Goal: Obtain resource: Obtain resource

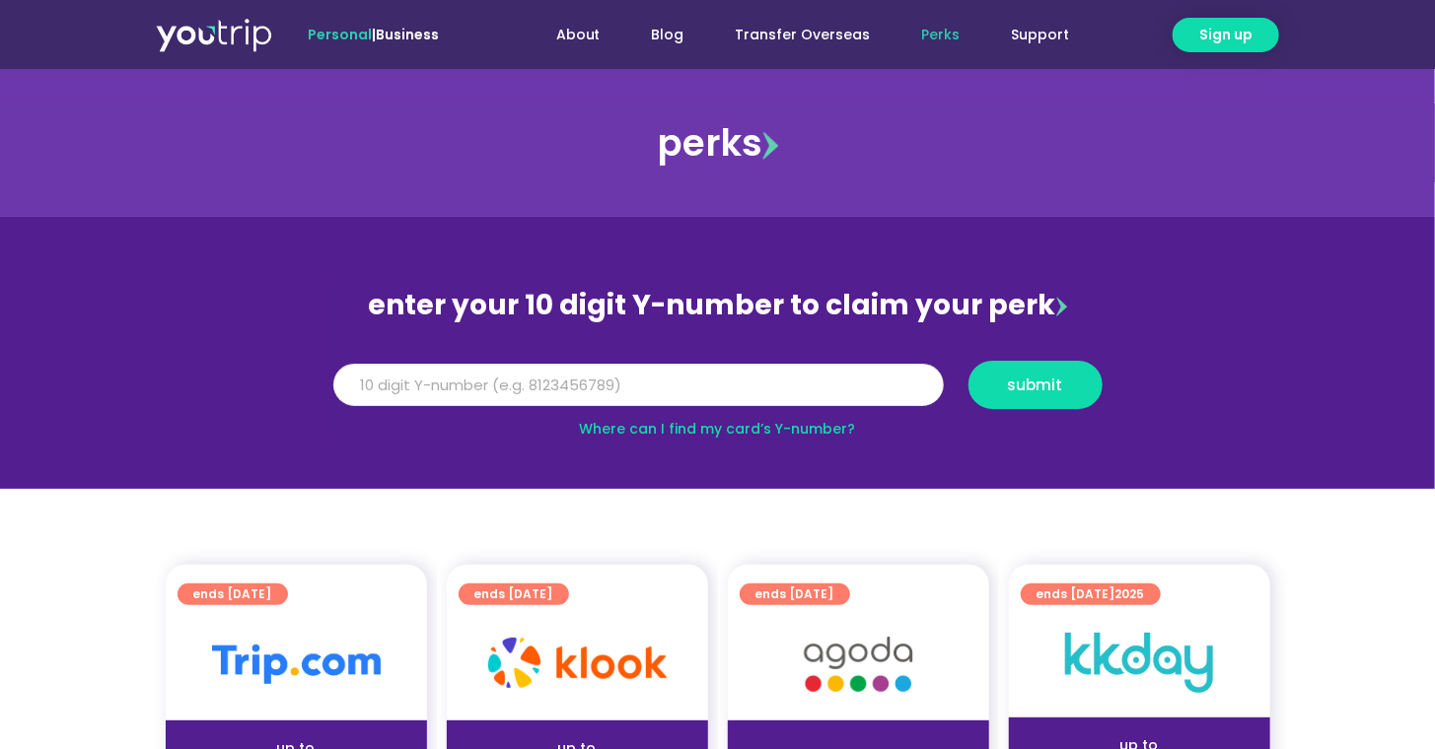
click at [819, 384] on input "Y Number" at bounding box center [638, 385] width 610 height 43
click at [639, 384] on input "Y Number" at bounding box center [638, 385] width 610 height 43
paste input "8134347712"
type input "8134347712"
click at [1016, 388] on span "submit" at bounding box center [1035, 385] width 55 height 15
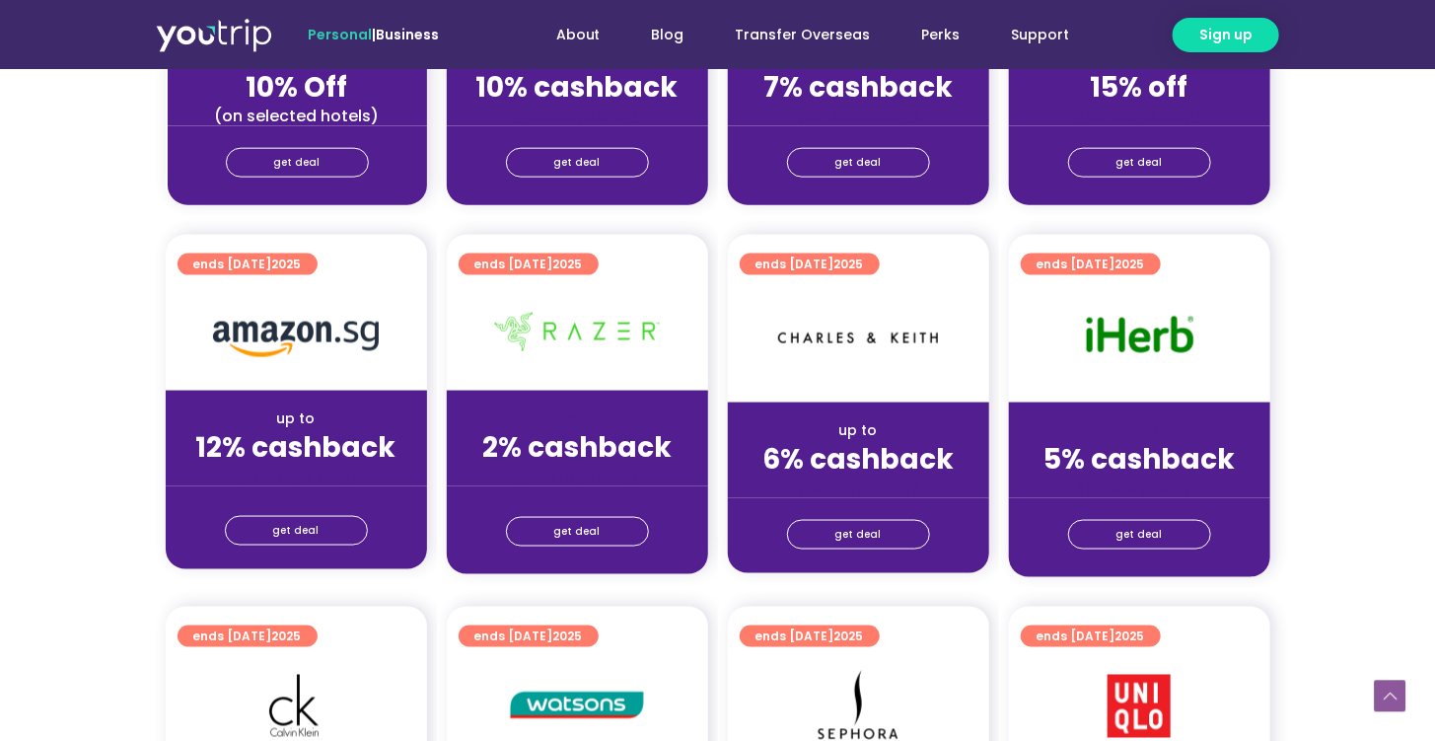
scroll to position [1078, 0]
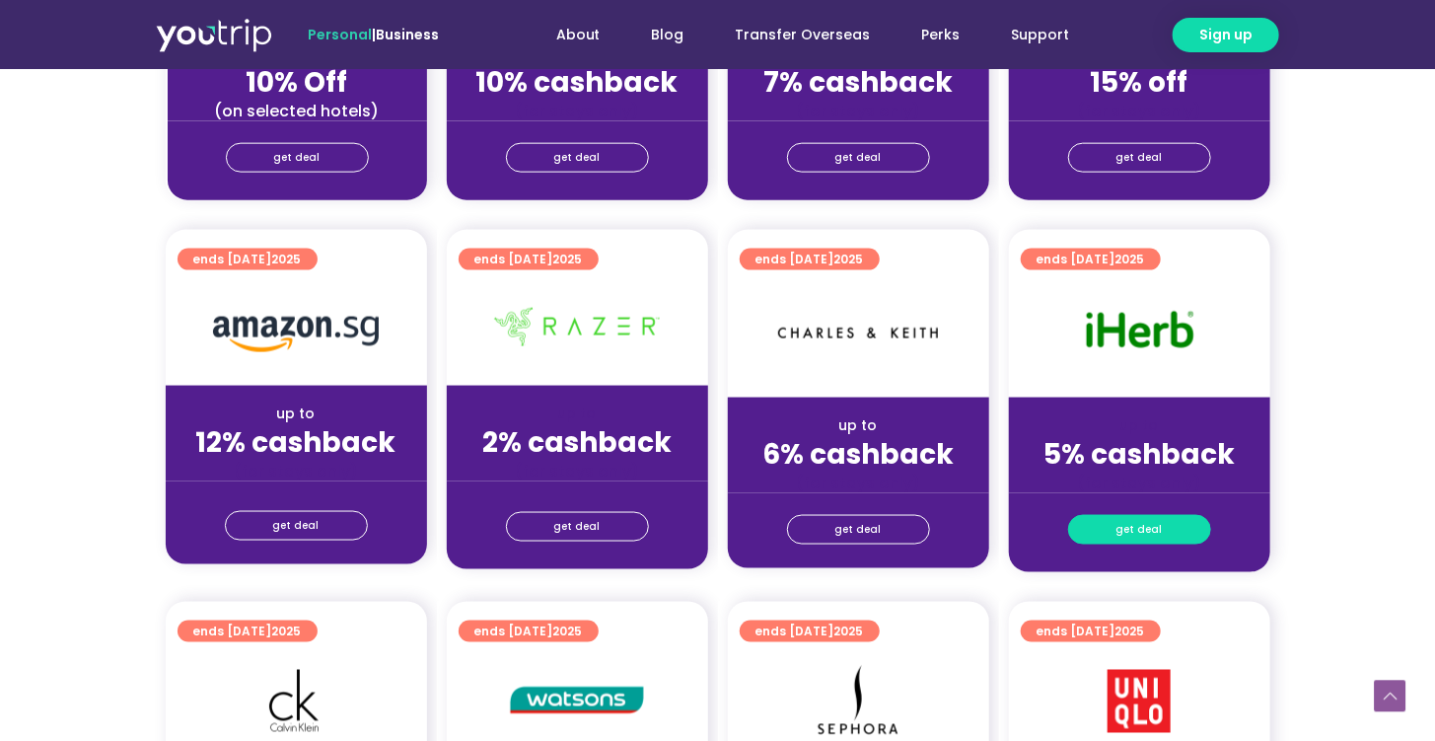
click at [1183, 526] on link "get deal" at bounding box center [1139, 530] width 143 height 30
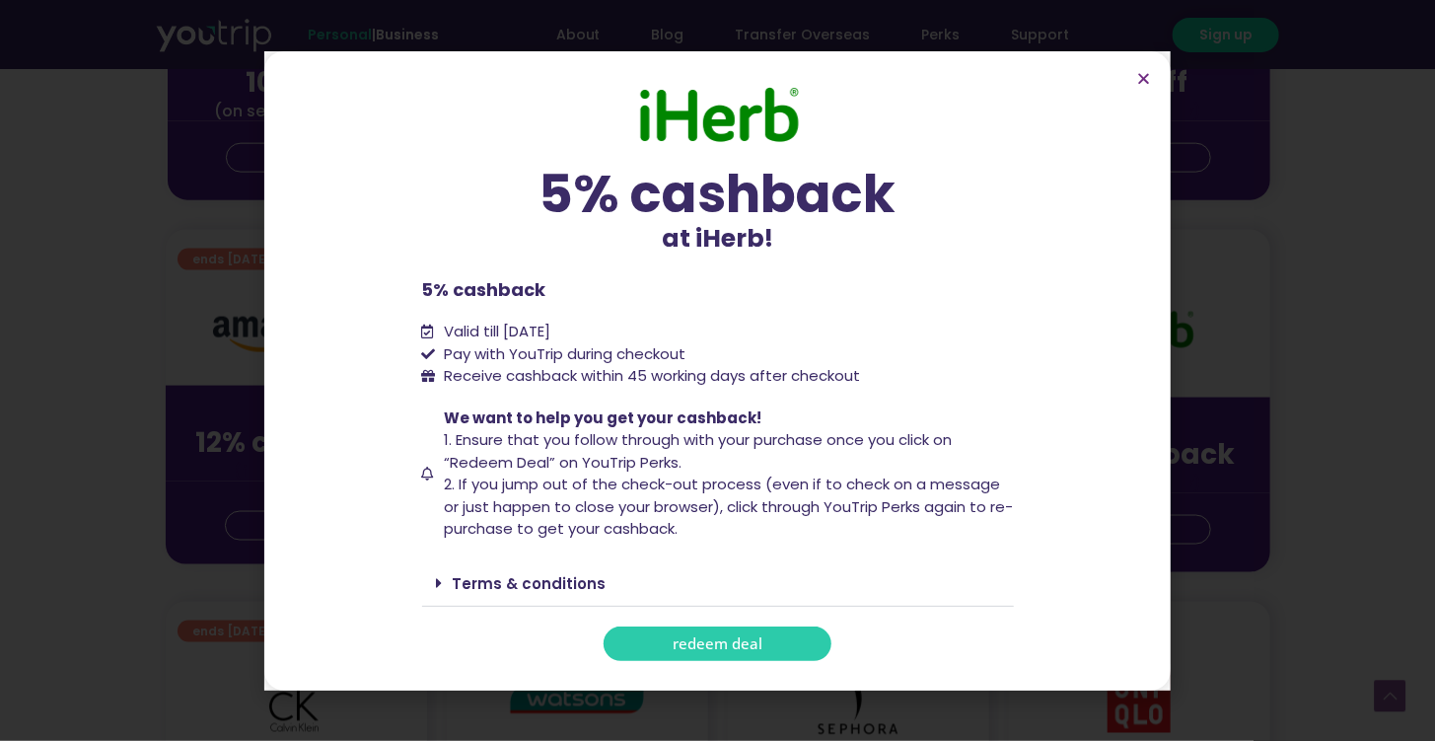
click at [776, 639] on link "redeem deal" at bounding box center [717, 643] width 228 height 35
